Goal: Task Accomplishment & Management: Manage account settings

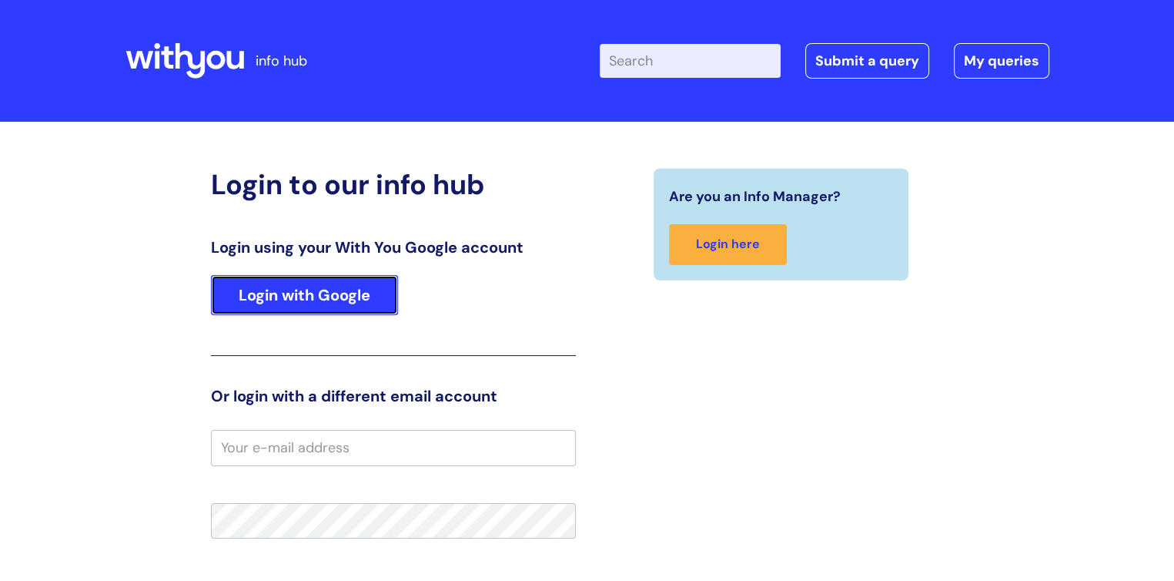
click at [303, 295] on link "Login with Google" at bounding box center [304, 295] width 187 height 40
